Goal: Task Accomplishment & Management: Manage account settings

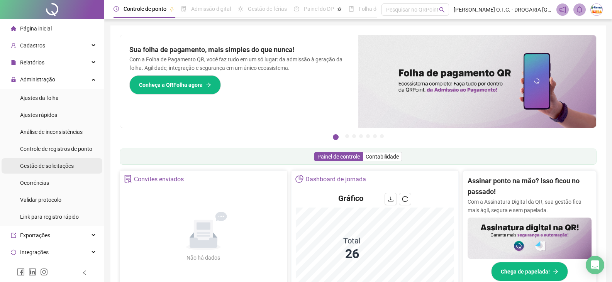
click at [70, 167] on span "Gestão de solicitações" at bounding box center [47, 166] width 54 height 6
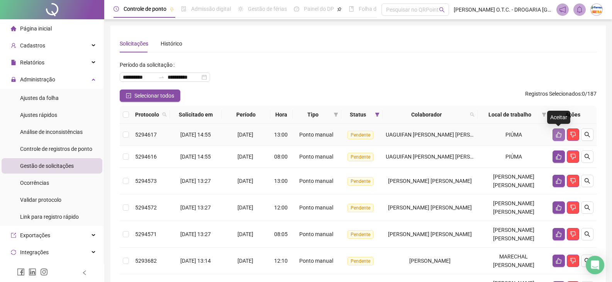
click at [559, 134] on icon "like" at bounding box center [558, 135] width 5 height 6
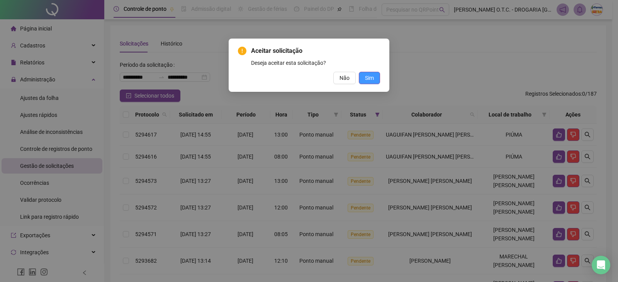
click at [375, 80] on button "Sim" at bounding box center [369, 78] width 21 height 12
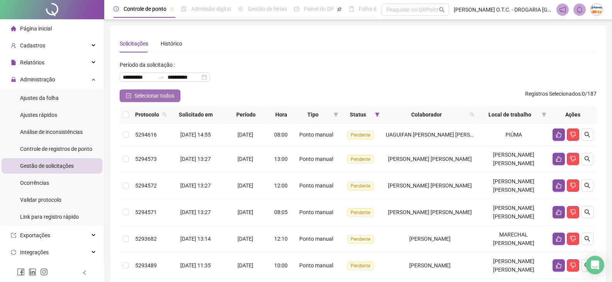
click at [150, 93] on span "Selecionar todos" at bounding box center [154, 96] width 40 height 8
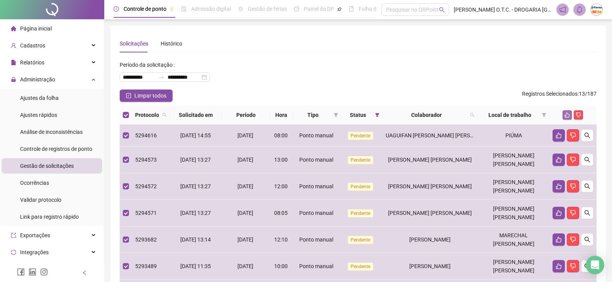
click at [567, 116] on icon "like" at bounding box center [567, 114] width 5 height 5
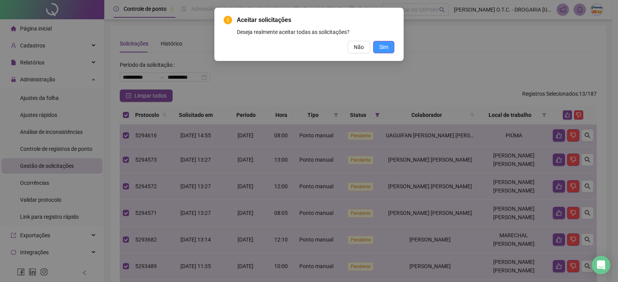
click at [385, 49] on span "Sim" at bounding box center [383, 47] width 9 height 8
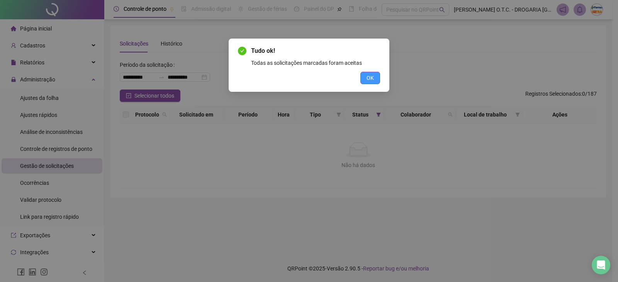
click at [374, 74] on button "OK" at bounding box center [370, 78] width 20 height 12
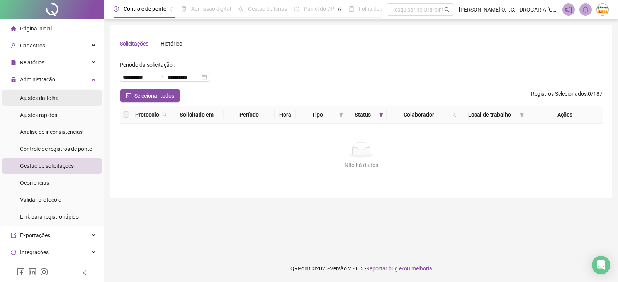
click at [50, 98] on span "Ajustes da folha" at bounding box center [39, 98] width 39 height 6
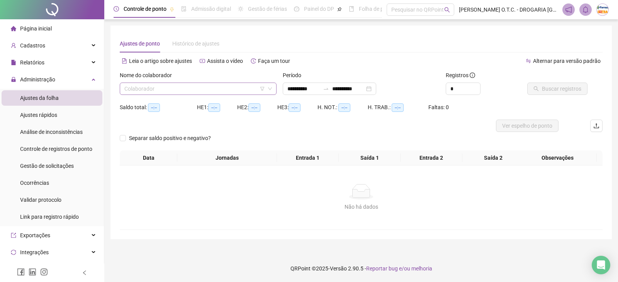
click at [178, 90] on input "search" at bounding box center [194, 89] width 141 height 12
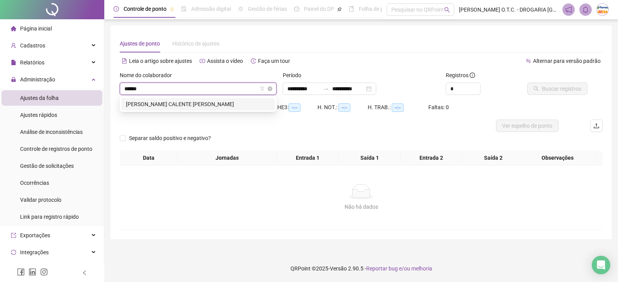
type input "*******"
click at [196, 105] on div "[PERSON_NAME] CALENTE [PERSON_NAME]" at bounding box center [198, 104] width 144 height 8
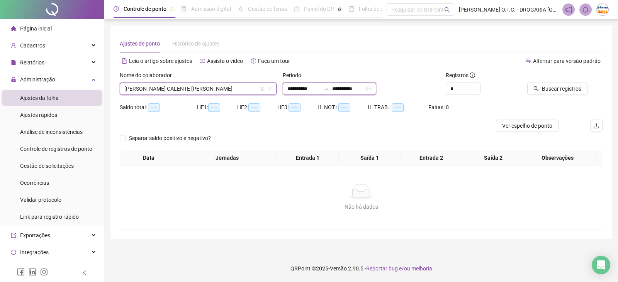
click at [298, 89] on input "**********" at bounding box center [303, 89] width 32 height 8
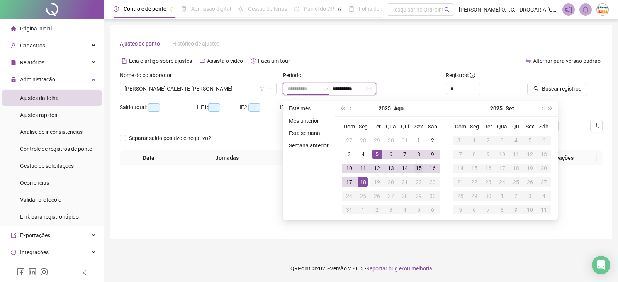
type input "**********"
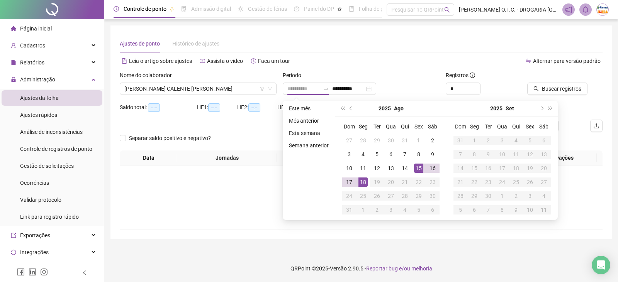
click at [420, 168] on div "15" at bounding box center [418, 168] width 9 height 9
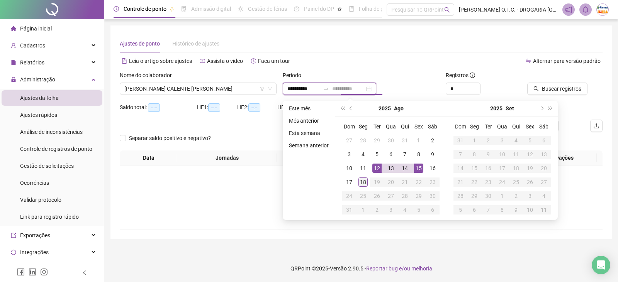
type input "**********"
click at [362, 179] on div "18" at bounding box center [362, 182] width 9 height 9
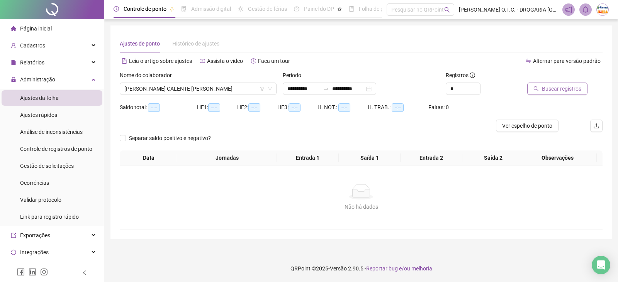
click at [544, 88] on span "Buscar registros" at bounding box center [561, 89] width 39 height 8
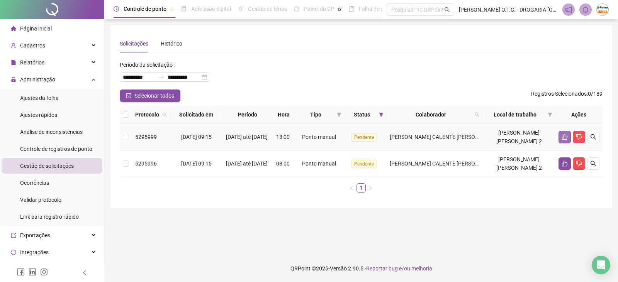
click at [563, 135] on icon "like" at bounding box center [565, 137] width 6 height 6
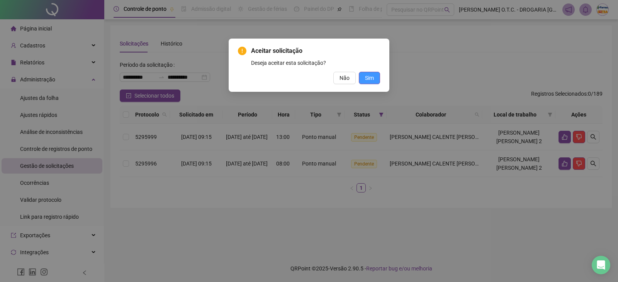
click at [373, 80] on span "Sim" at bounding box center [369, 78] width 9 height 8
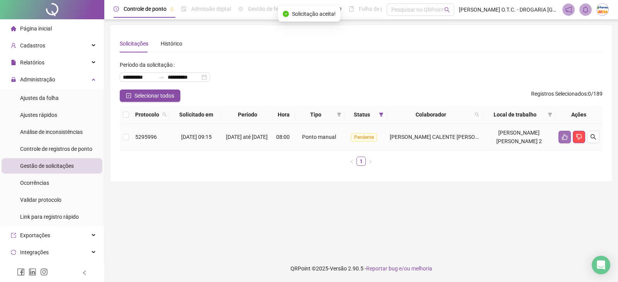
click at [564, 142] on button "button" at bounding box center [565, 137] width 12 height 12
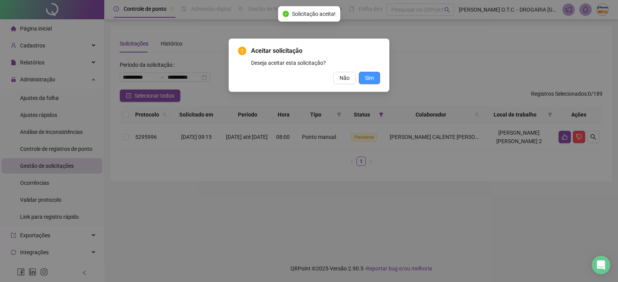
click at [378, 80] on button "Sim" at bounding box center [369, 78] width 21 height 12
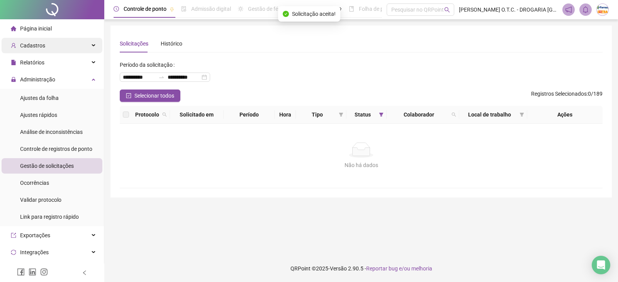
click at [41, 45] on span "Cadastros" at bounding box center [32, 45] width 25 height 6
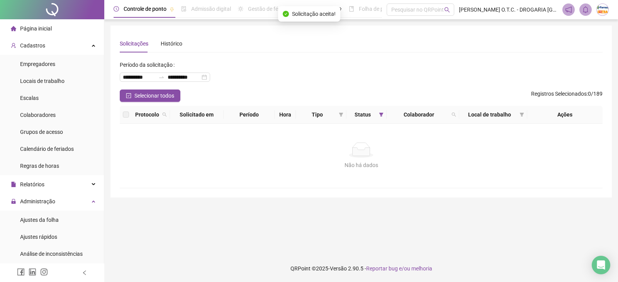
click at [47, 23] on div "Página inicial" at bounding box center [31, 28] width 41 height 15
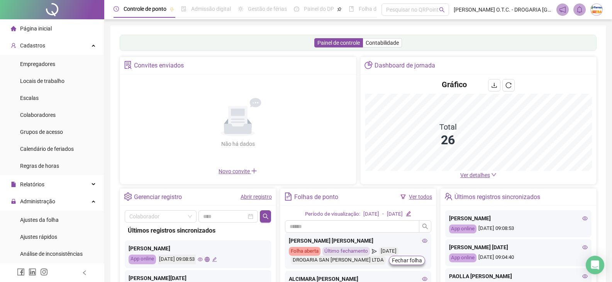
click at [54, 114] on span "Colaboradores" at bounding box center [38, 115] width 36 height 6
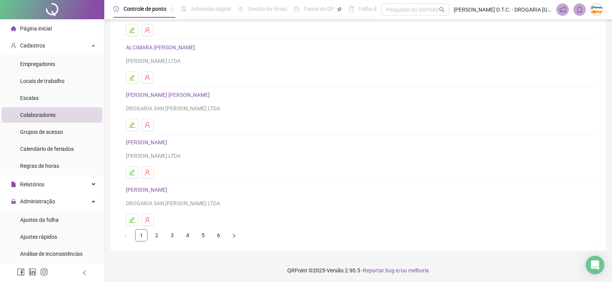
scroll to position [91, 0]
click at [156, 235] on link "2" at bounding box center [157, 234] width 12 height 12
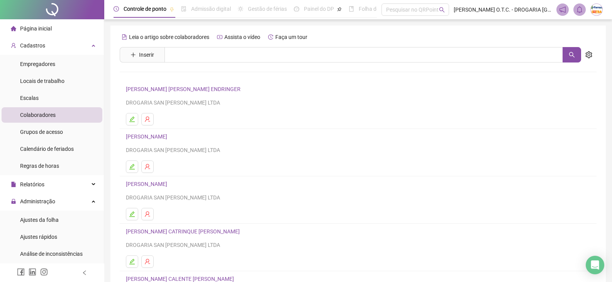
scroll to position [77, 0]
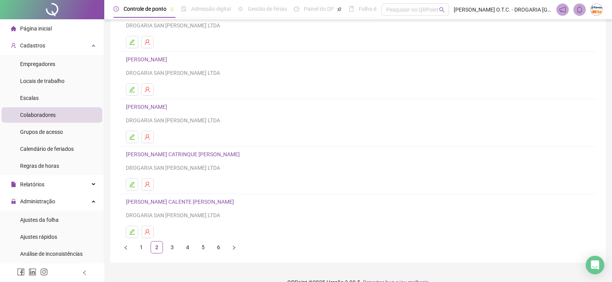
click at [172, 154] on link "[PERSON_NAME] CATRINQUE [PERSON_NAME]" at bounding box center [184, 154] width 116 height 6
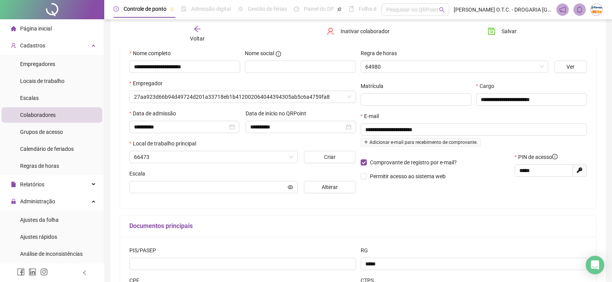
scroll to position [81, 0]
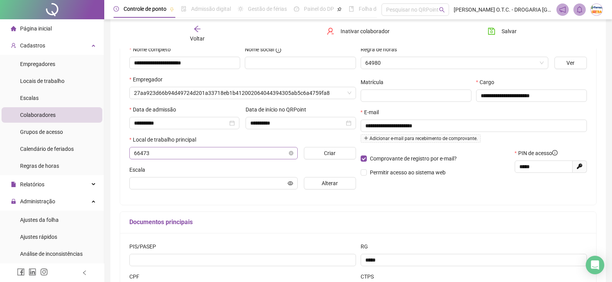
type input "********"
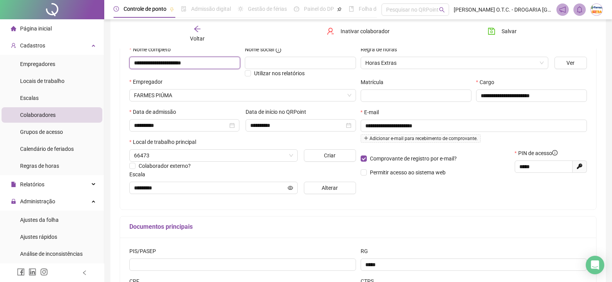
drag, startPoint x: 217, startPoint y: 63, endPoint x: 119, endPoint y: 70, distance: 97.6
click at [119, 70] on div "**********" at bounding box center [358, 135] width 496 height 382
click at [195, 27] on icon "arrow-left" at bounding box center [198, 29] width 8 height 8
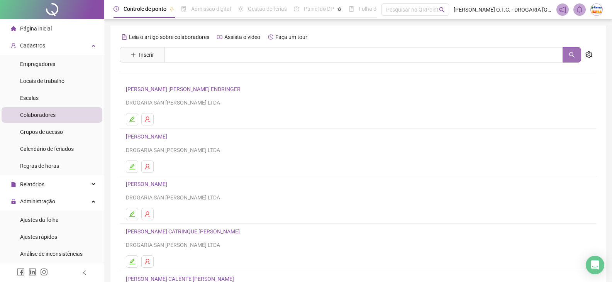
click at [571, 58] on button "button" at bounding box center [572, 54] width 19 height 15
click at [589, 56] on icon "setting" at bounding box center [589, 54] width 7 height 7
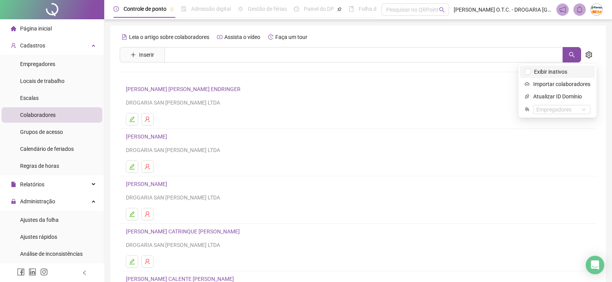
click at [576, 70] on span "Exibir inativos" at bounding box center [558, 72] width 66 height 8
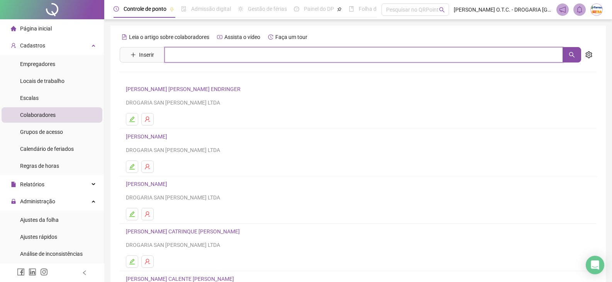
click at [340, 57] on input "text" at bounding box center [364, 54] width 399 height 15
click at [576, 56] on button "button" at bounding box center [572, 54] width 19 height 15
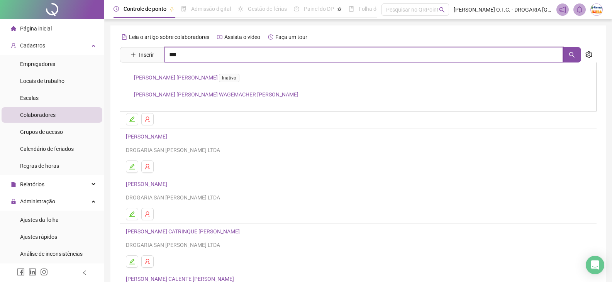
type input "***"
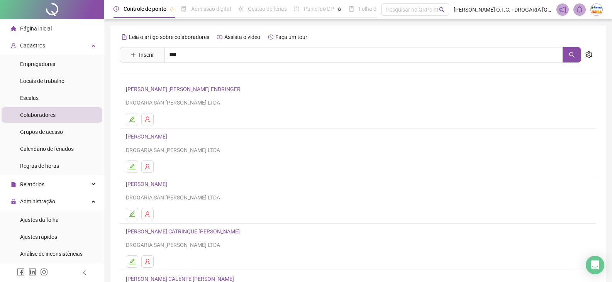
click at [176, 76] on link "[PERSON_NAME] [PERSON_NAME] Inativo" at bounding box center [188, 78] width 109 height 6
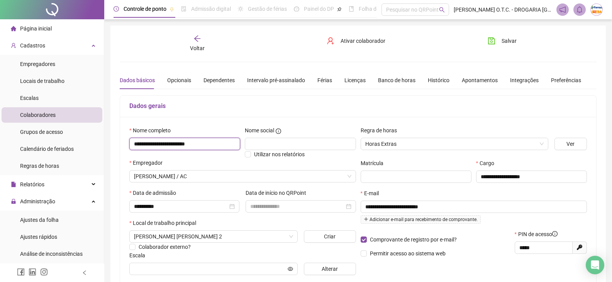
drag, startPoint x: 220, startPoint y: 143, endPoint x: 111, endPoint y: 145, distance: 109.0
click at [111, 145] on div "**********" at bounding box center [358, 216] width 496 height 382
click at [202, 46] on span "Voltar" at bounding box center [197, 48] width 15 height 6
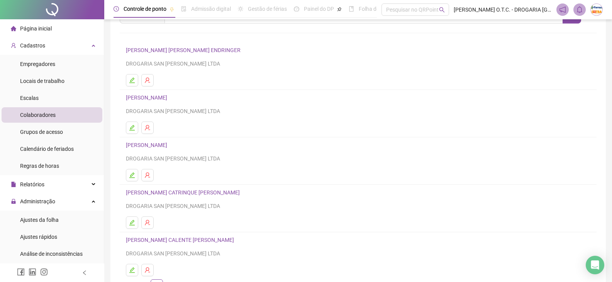
scroll to position [77, 0]
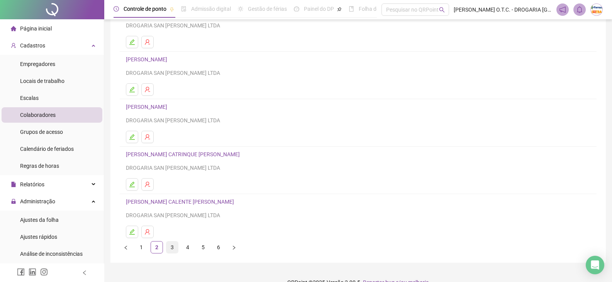
click at [173, 247] on link "3" at bounding box center [173, 248] width 12 height 12
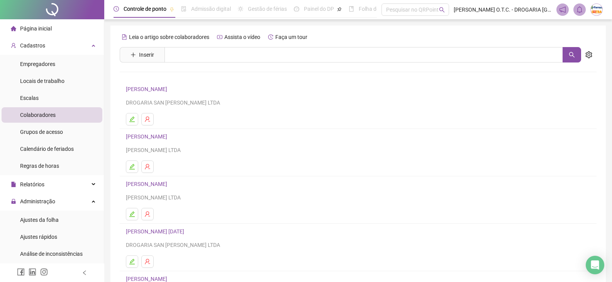
click at [149, 87] on link "[PERSON_NAME]" at bounding box center [148, 89] width 44 height 6
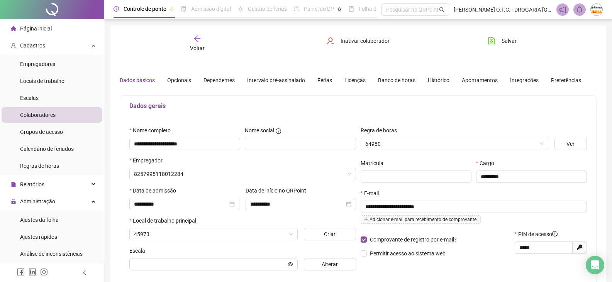
type input "**********"
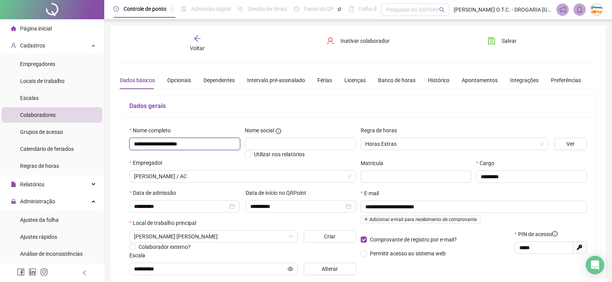
drag, startPoint x: 202, startPoint y: 141, endPoint x: 124, endPoint y: 149, distance: 79.2
click at [124, 148] on div "**********" at bounding box center [358, 204] width 476 height 174
click at [195, 40] on icon "arrow-left" at bounding box center [198, 39] width 8 height 8
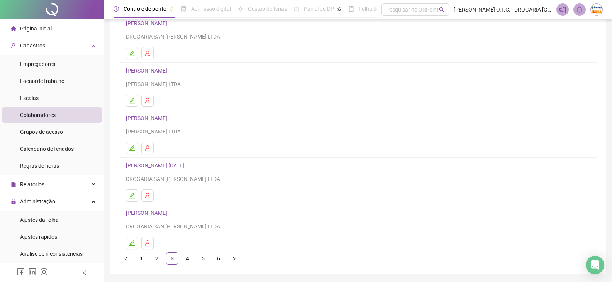
scroll to position [77, 0]
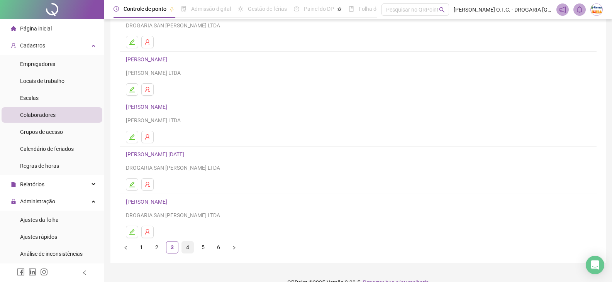
click at [186, 246] on link "4" at bounding box center [188, 248] width 12 height 12
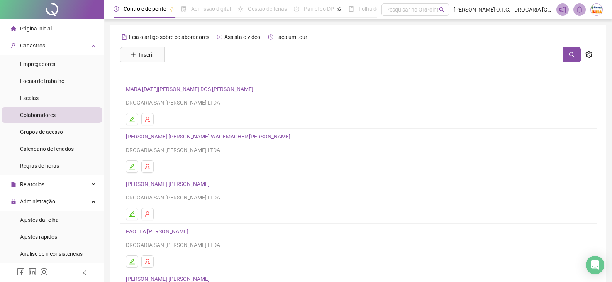
click at [157, 90] on link "MARA [DATE][PERSON_NAME] DOS [PERSON_NAME]" at bounding box center [191, 89] width 130 height 6
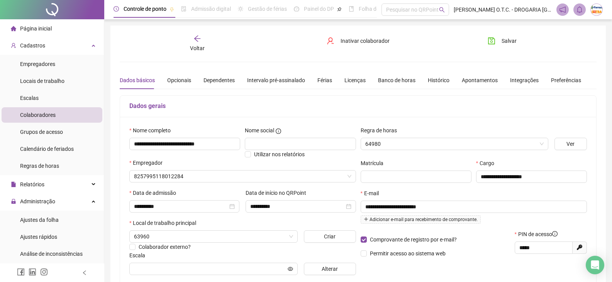
type input "****"
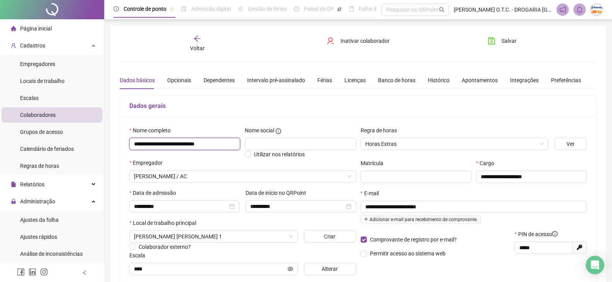
drag, startPoint x: 234, startPoint y: 144, endPoint x: 114, endPoint y: 144, distance: 120.1
click at [114, 144] on div "**********" at bounding box center [358, 216] width 496 height 382
click at [200, 38] on icon "arrow-left" at bounding box center [198, 39] width 8 height 8
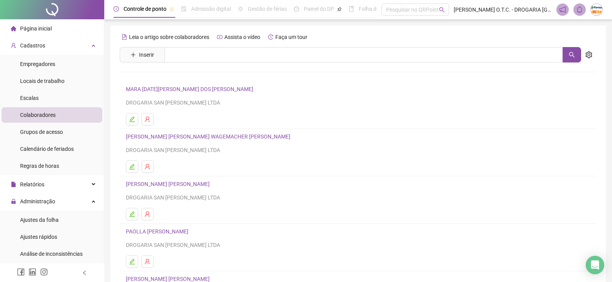
click at [183, 185] on link "[PERSON_NAME] [PERSON_NAME]" at bounding box center [169, 184] width 86 height 6
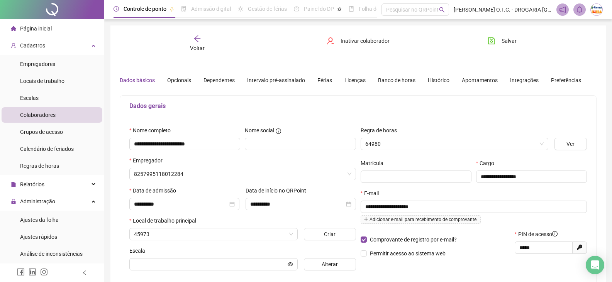
type input "**********"
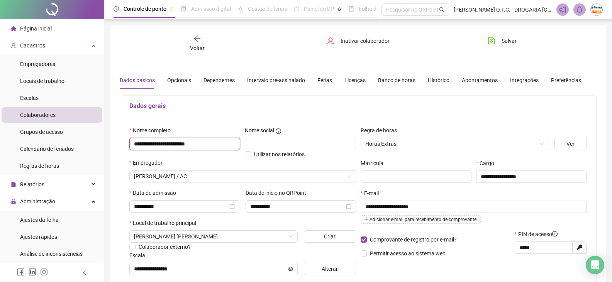
drag, startPoint x: 227, startPoint y: 146, endPoint x: 128, endPoint y: 150, distance: 98.6
click at [128, 150] on div "**********" at bounding box center [185, 142] width 116 height 32
click at [195, 41] on icon "arrow-left" at bounding box center [198, 39] width 8 height 8
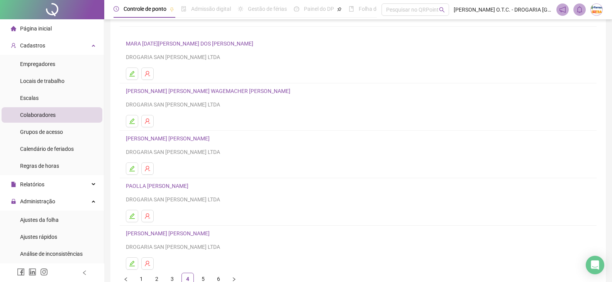
scroll to position [77, 0]
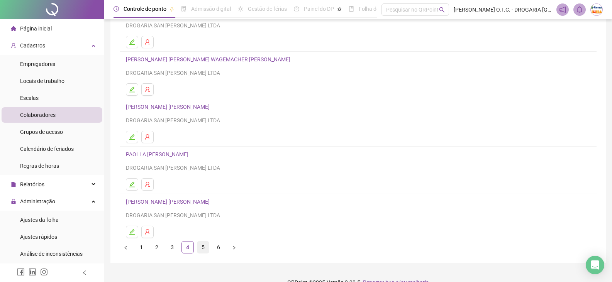
click at [205, 245] on link "5" at bounding box center [203, 248] width 12 height 12
click at [218, 247] on link "6" at bounding box center [219, 248] width 12 height 12
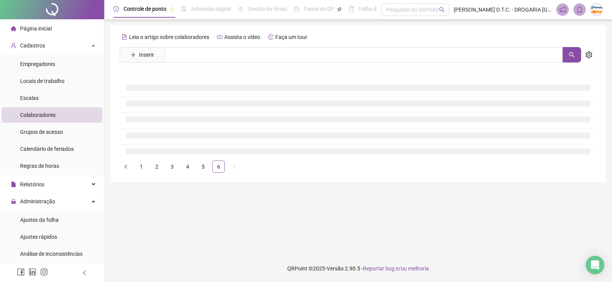
scroll to position [0, 0]
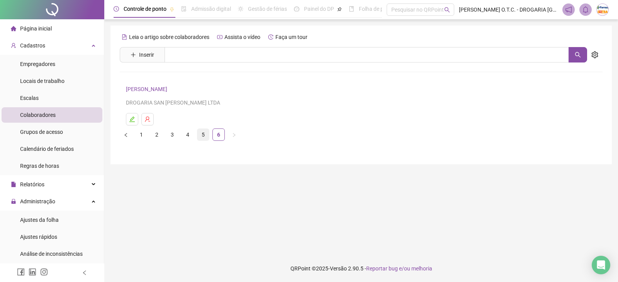
click at [200, 138] on link "5" at bounding box center [203, 135] width 12 height 12
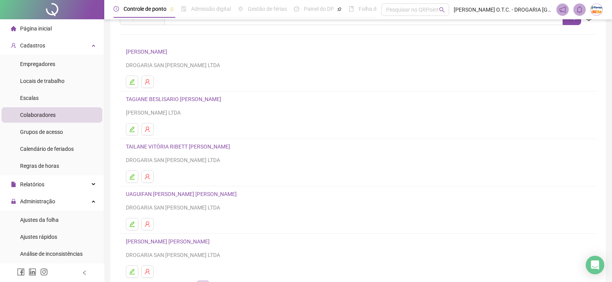
scroll to position [77, 0]
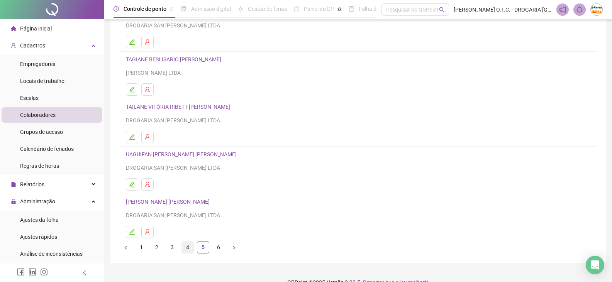
click at [188, 247] on link "4" at bounding box center [188, 248] width 12 height 12
click at [173, 247] on link "3" at bounding box center [173, 248] width 12 height 12
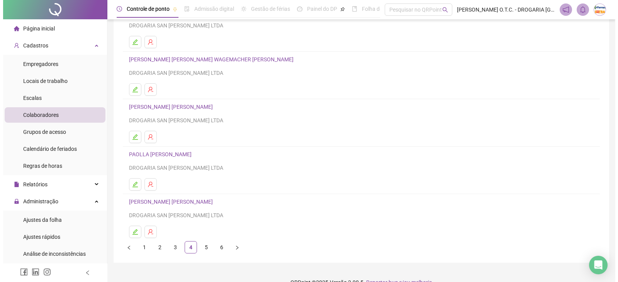
scroll to position [0, 0]
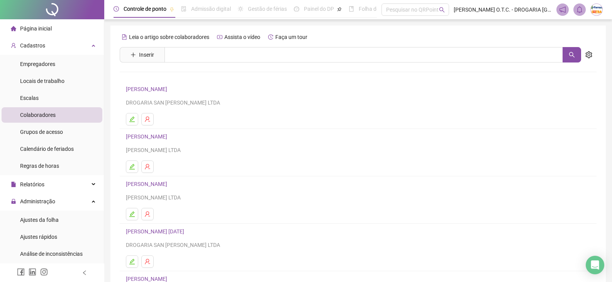
click at [170, 181] on link "[PERSON_NAME]" at bounding box center [148, 184] width 44 height 6
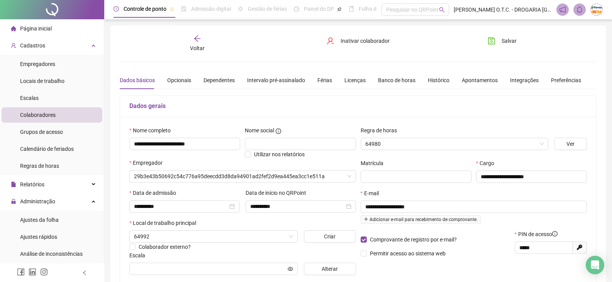
type input "**********"
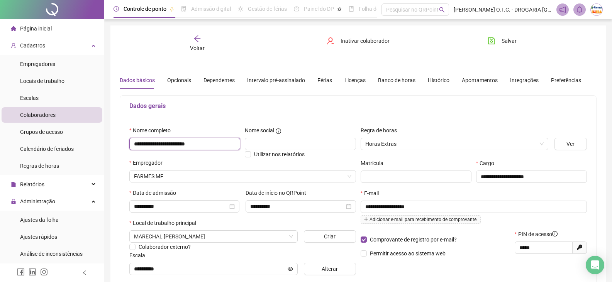
drag, startPoint x: 211, startPoint y: 146, endPoint x: 125, endPoint y: 151, distance: 85.5
click at [125, 151] on div "**********" at bounding box center [358, 204] width 476 height 174
click at [57, 28] on li "Página inicial" at bounding box center [52, 28] width 101 height 15
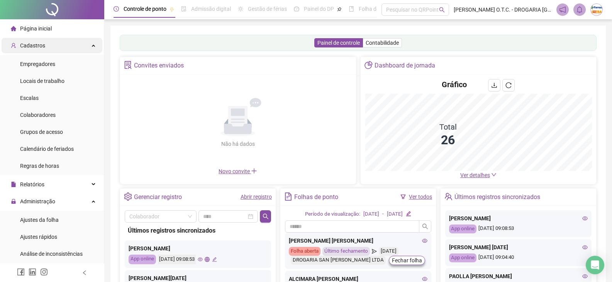
click at [65, 49] on div "Cadastros" at bounding box center [52, 45] width 101 height 15
click at [85, 42] on div "Cadastros" at bounding box center [52, 45] width 101 height 15
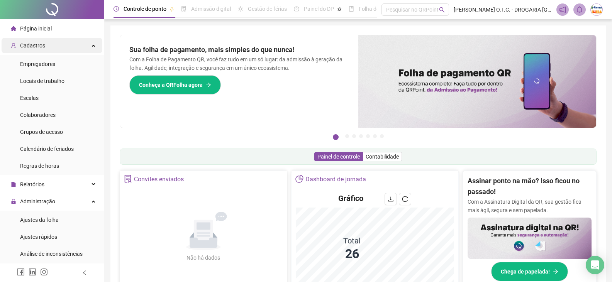
click at [51, 46] on div "Cadastros" at bounding box center [52, 45] width 101 height 15
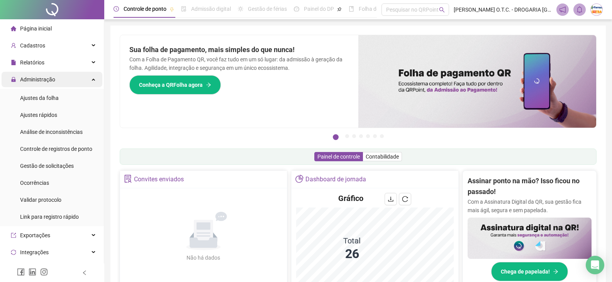
click at [64, 78] on div "Administração" at bounding box center [52, 79] width 101 height 15
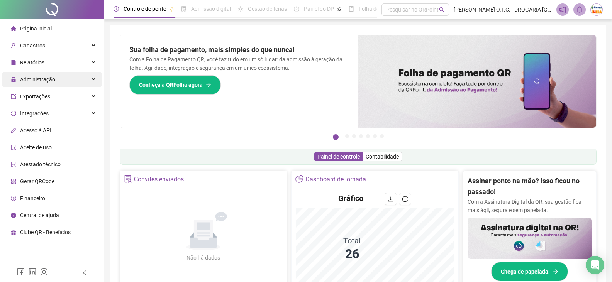
click at [64, 79] on div "Administração" at bounding box center [52, 79] width 101 height 15
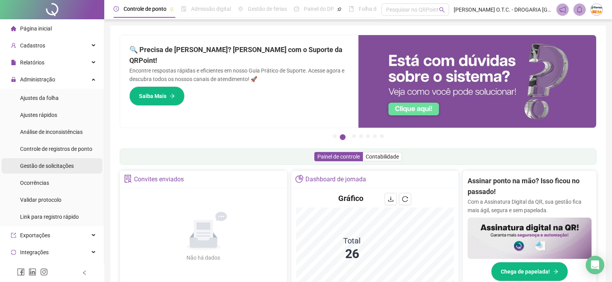
click at [63, 165] on span "Gestão de solicitações" at bounding box center [47, 166] width 54 height 6
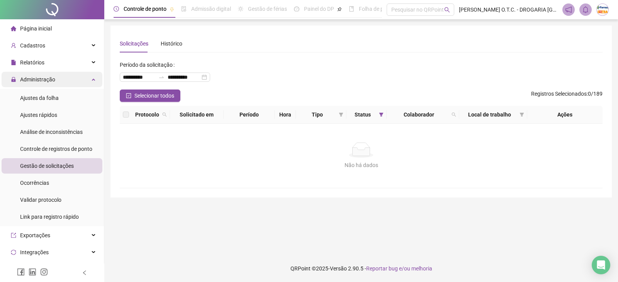
click at [62, 77] on div "Administração" at bounding box center [52, 79] width 101 height 15
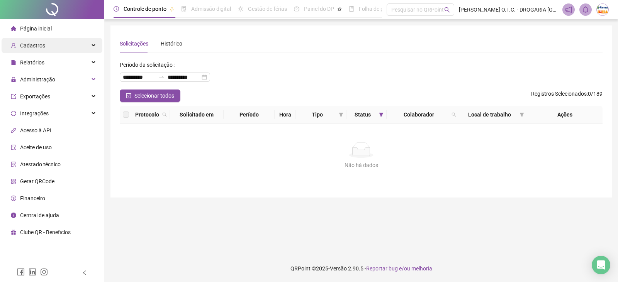
drag, startPoint x: 49, startPoint y: 25, endPoint x: 71, endPoint y: 38, distance: 25.3
click at [49, 25] on span "Página inicial" at bounding box center [36, 28] width 32 height 6
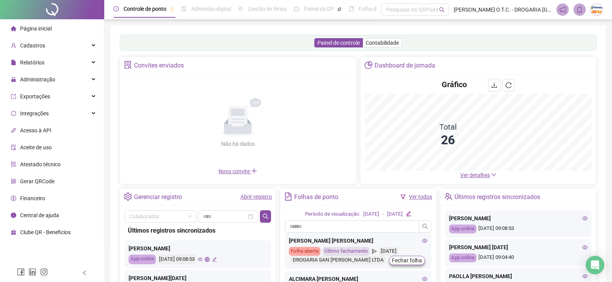
click at [482, 176] on span "Ver detalhes" at bounding box center [475, 175] width 30 height 6
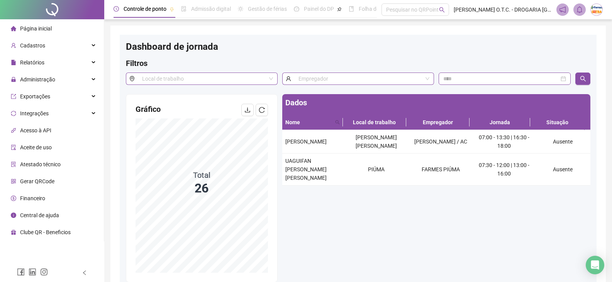
click at [45, 25] on span "Página inicial" at bounding box center [36, 28] width 32 height 6
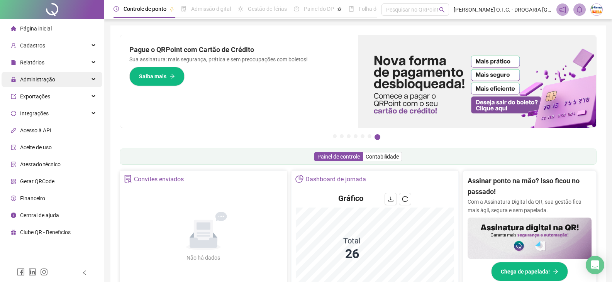
click at [67, 78] on div "Administração" at bounding box center [52, 79] width 101 height 15
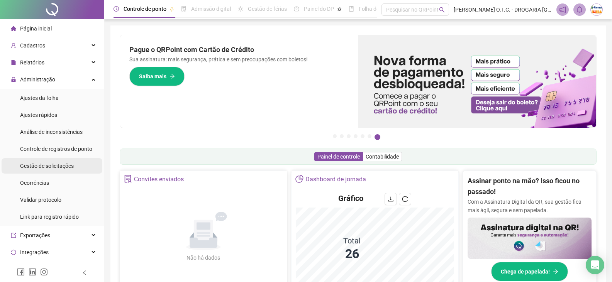
click at [39, 165] on span "Gestão de solicitações" at bounding box center [47, 166] width 54 height 6
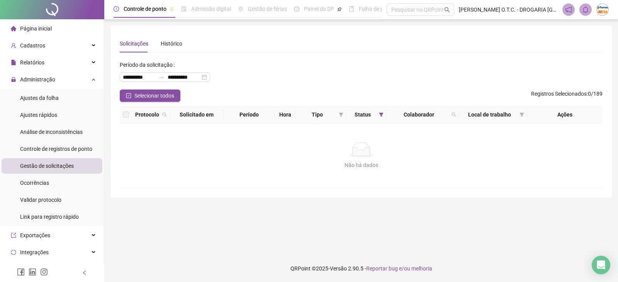
click at [42, 29] on span "Página inicial" at bounding box center [36, 28] width 32 height 6
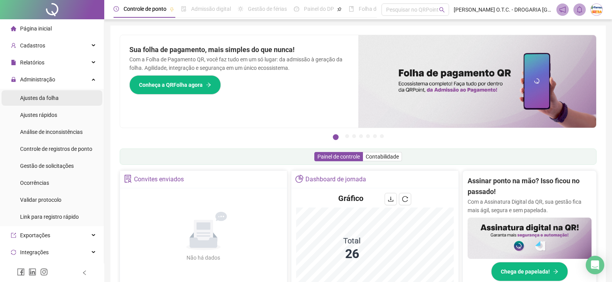
click at [63, 100] on li "Ajustes da folha" at bounding box center [52, 97] width 101 height 15
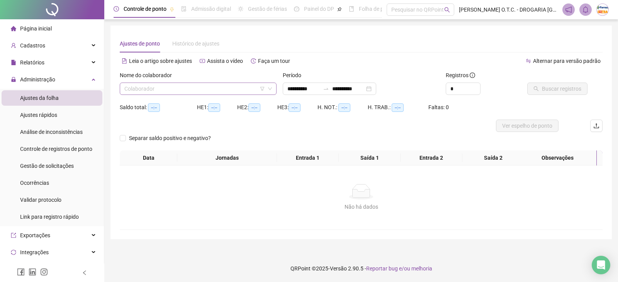
click at [168, 87] on input "search" at bounding box center [194, 89] width 141 height 12
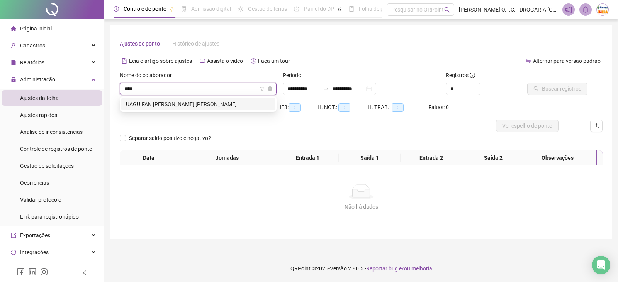
type input "*****"
click at [189, 104] on div "UAGUIFAN [PERSON_NAME] [PERSON_NAME]" at bounding box center [198, 104] width 144 height 8
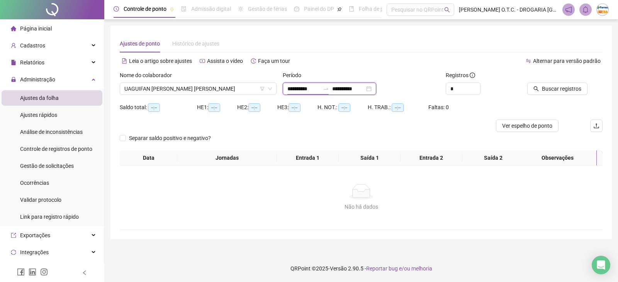
click at [309, 92] on input "**********" at bounding box center [303, 89] width 32 height 8
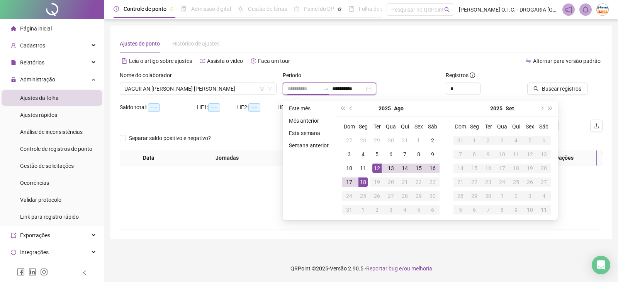
type input "**********"
click at [362, 183] on div "18" at bounding box center [362, 182] width 9 height 9
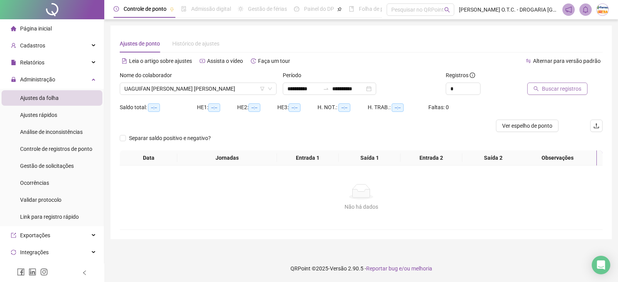
click at [552, 85] on span "Buscar registros" at bounding box center [561, 89] width 39 height 8
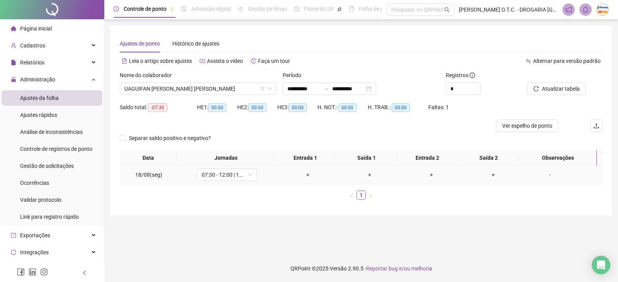
click at [552, 174] on div "-" at bounding box center [550, 175] width 46 height 8
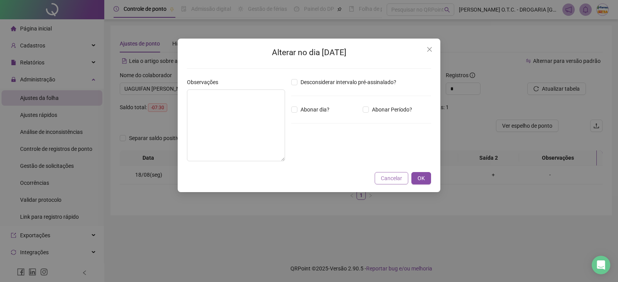
click at [389, 180] on span "Cancelar" at bounding box center [391, 178] width 21 height 8
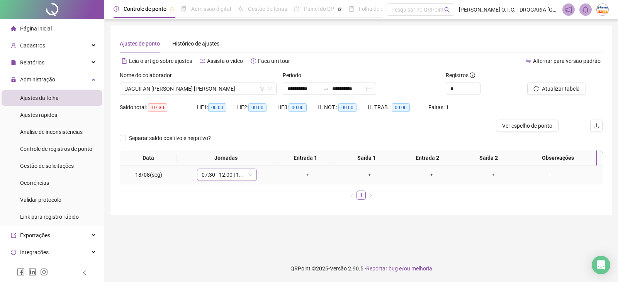
click at [233, 174] on span "07:30 - 12:00 | 13:00 - 16:00" at bounding box center [227, 175] width 51 height 12
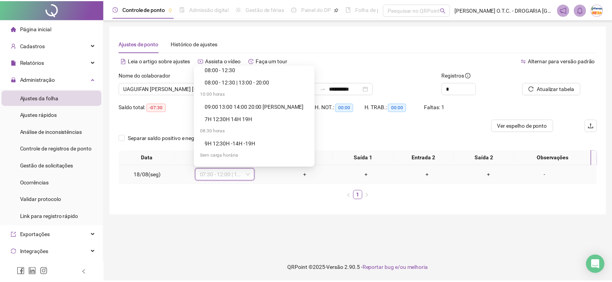
scroll to position [1429, 0]
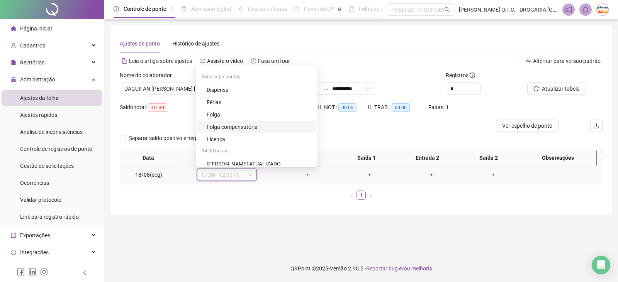
click at [251, 129] on div "Folga compensatória" at bounding box center [259, 127] width 105 height 8
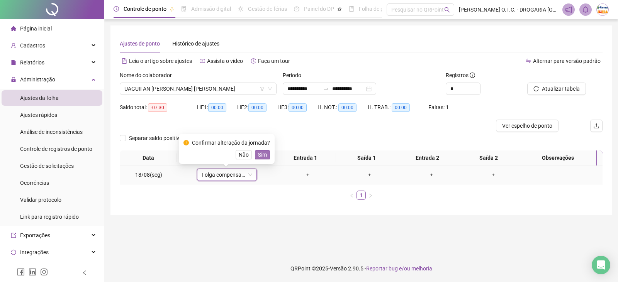
click at [258, 155] on span "Sim" at bounding box center [262, 155] width 9 height 8
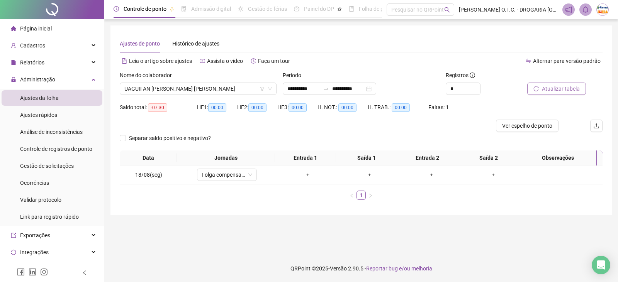
click at [552, 93] on span "Atualizar tabela" at bounding box center [561, 89] width 38 height 8
drag, startPoint x: 36, startPoint y: 35, endPoint x: 38, endPoint y: 31, distance: 4.5
click at [36, 35] on div "Página inicial" at bounding box center [31, 28] width 41 height 15
